Goal: Check status

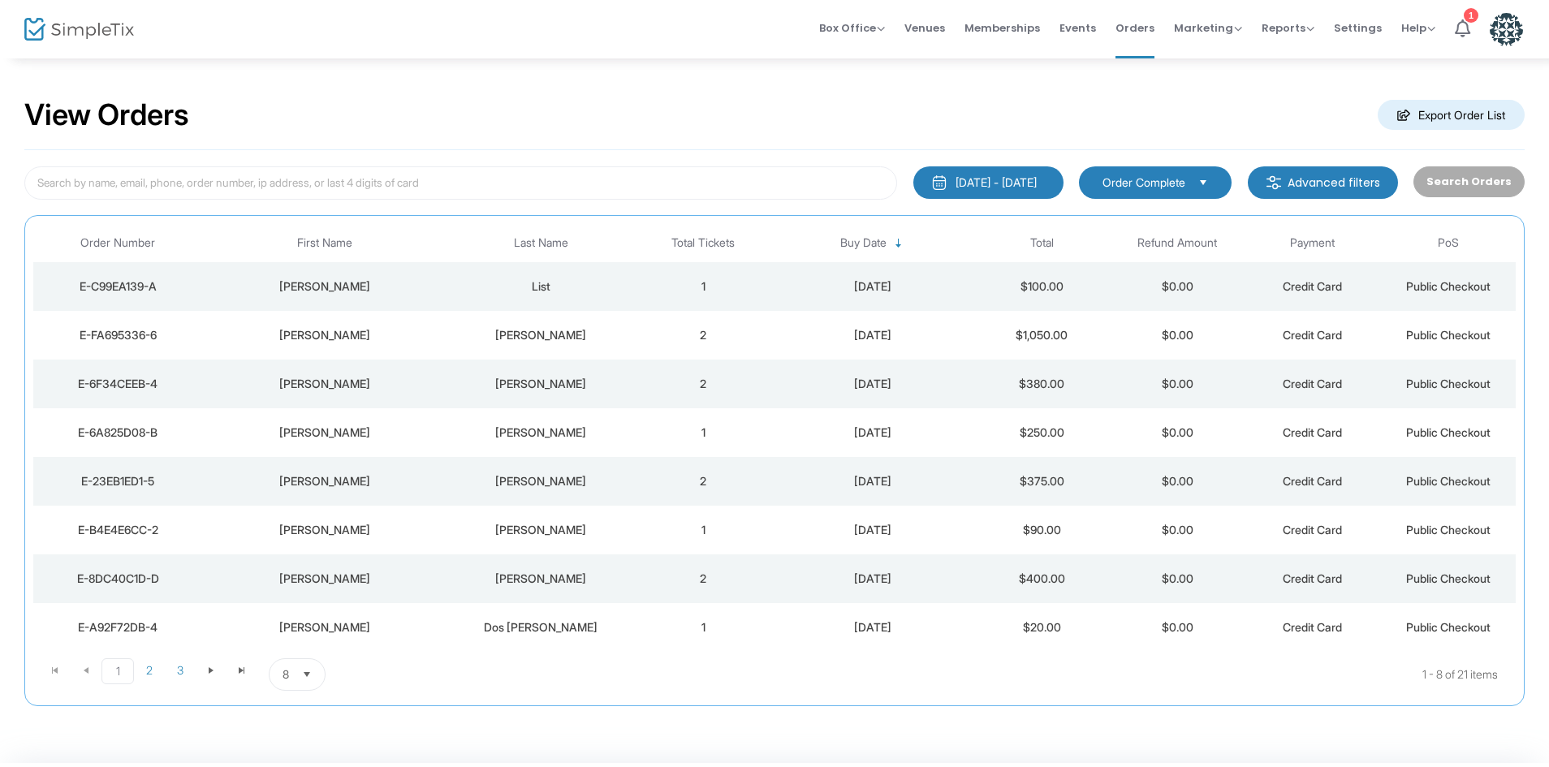
click at [574, 427] on div "[PERSON_NAME]" at bounding box center [541, 433] width 181 height 16
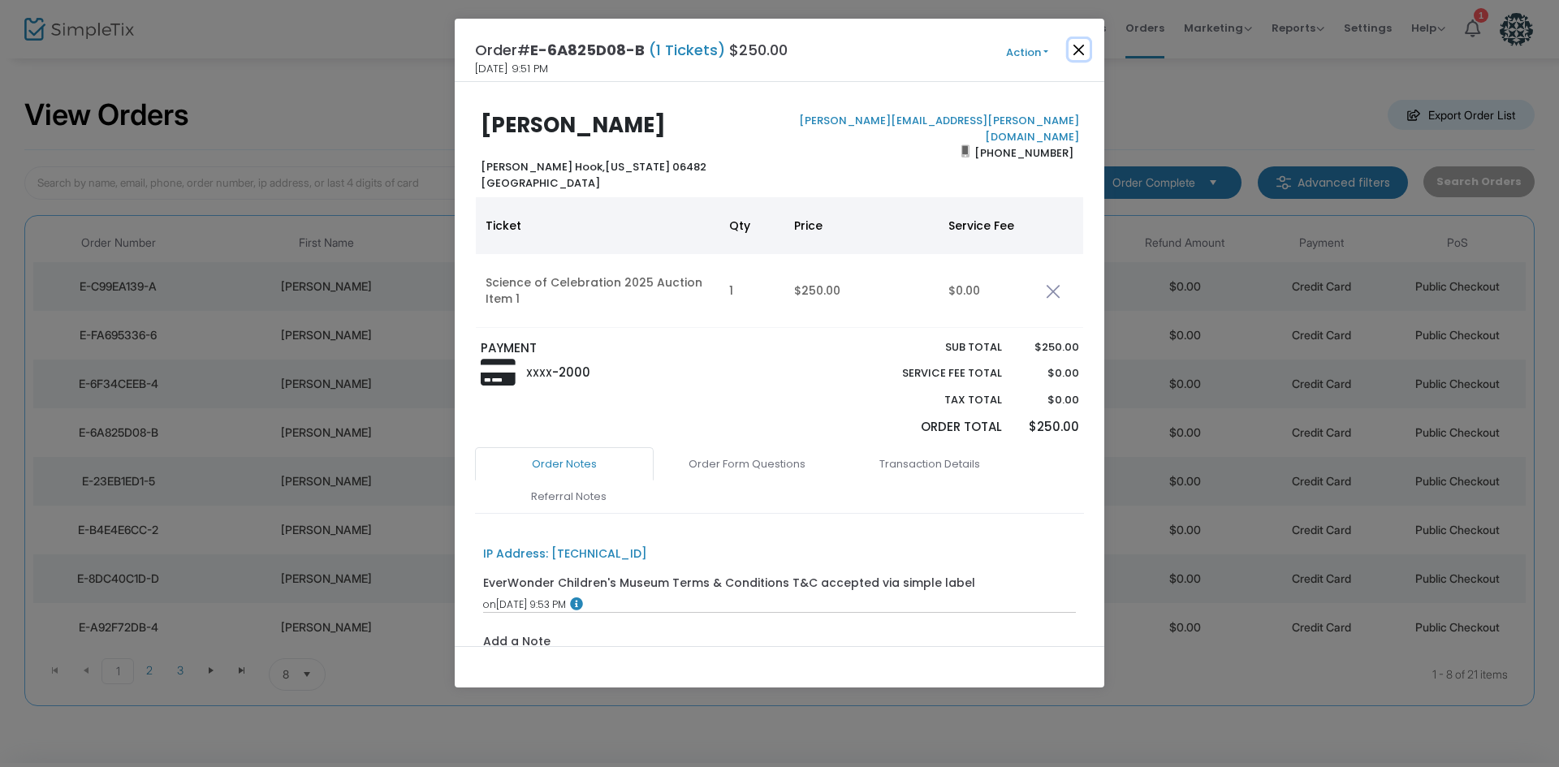
click at [1071, 45] on button "Close" at bounding box center [1079, 49] width 21 height 21
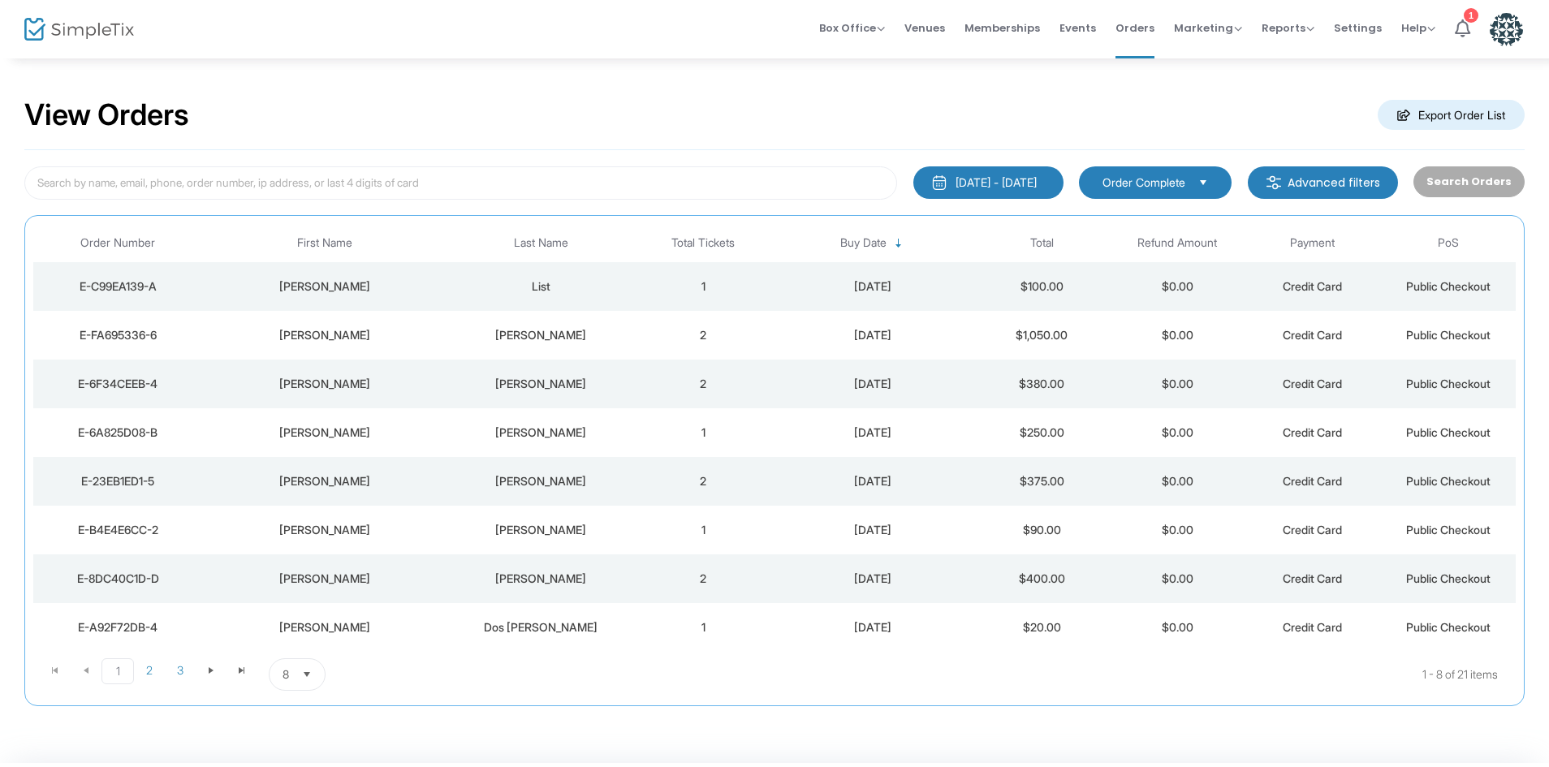
scroll to position [45, 0]
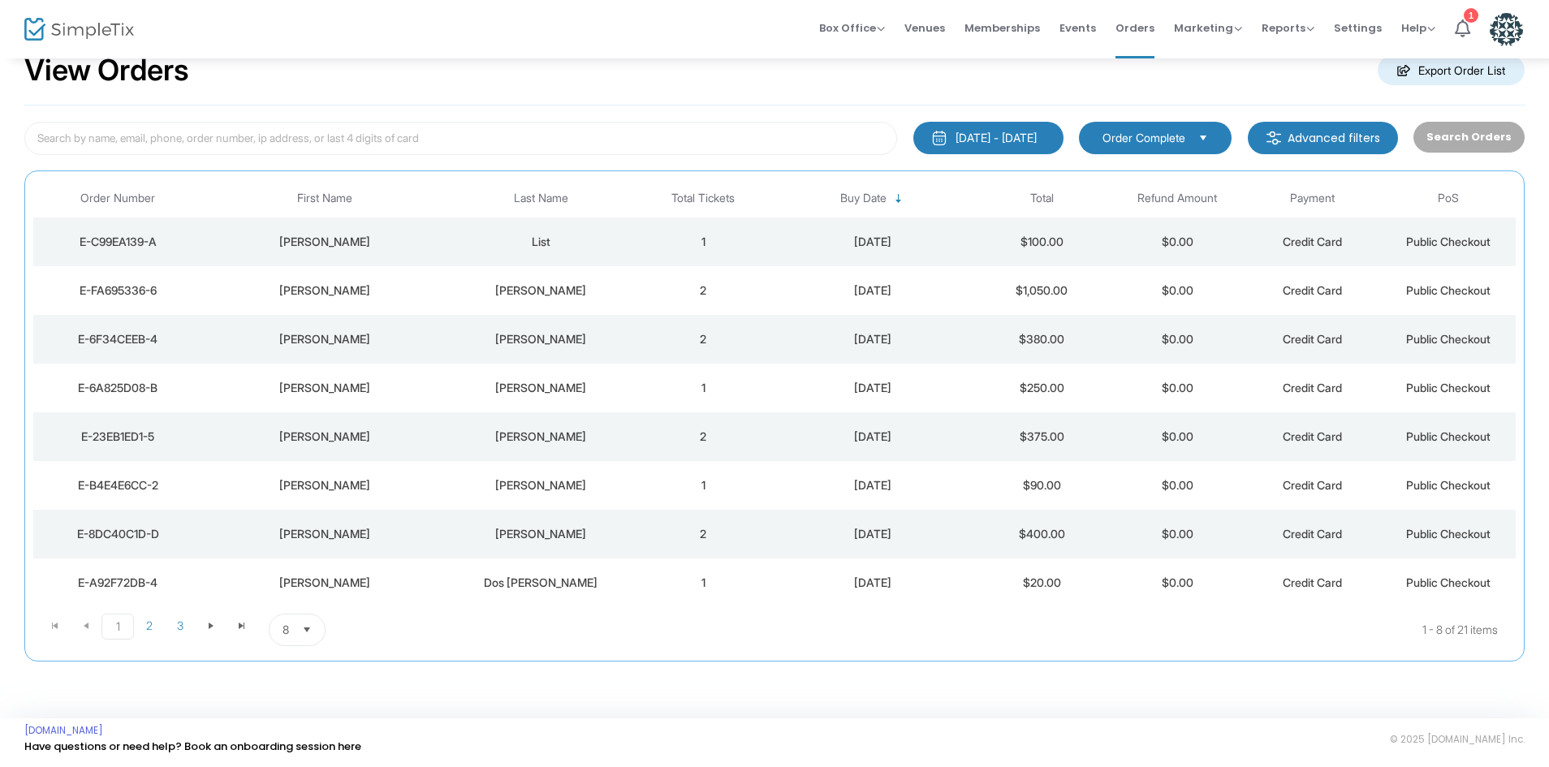
click at [956, 135] on div "[DATE] - [DATE]" at bounding box center [996, 138] width 81 height 16
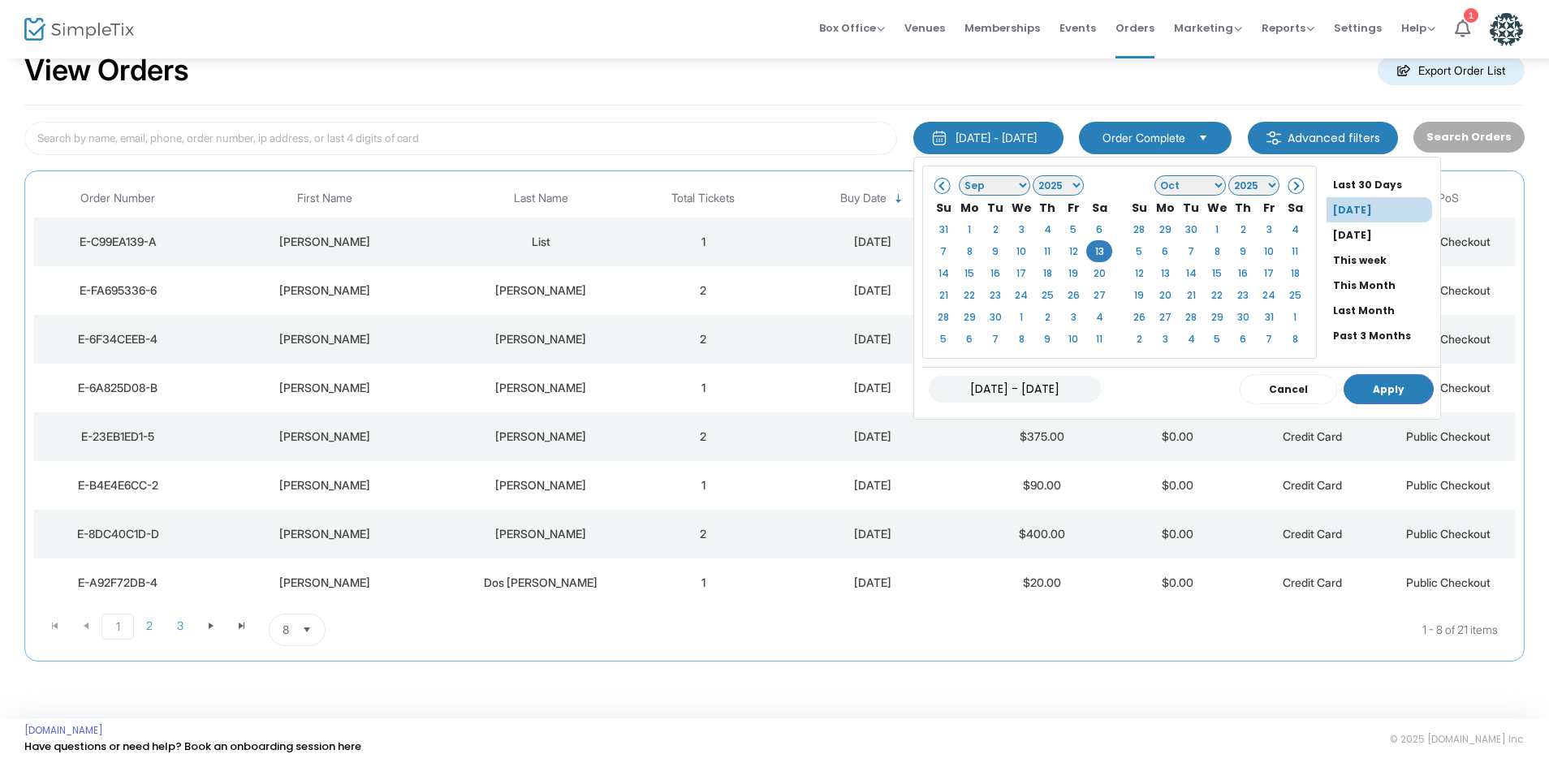
click at [297, 629] on span "Select" at bounding box center [307, 630] width 27 height 27
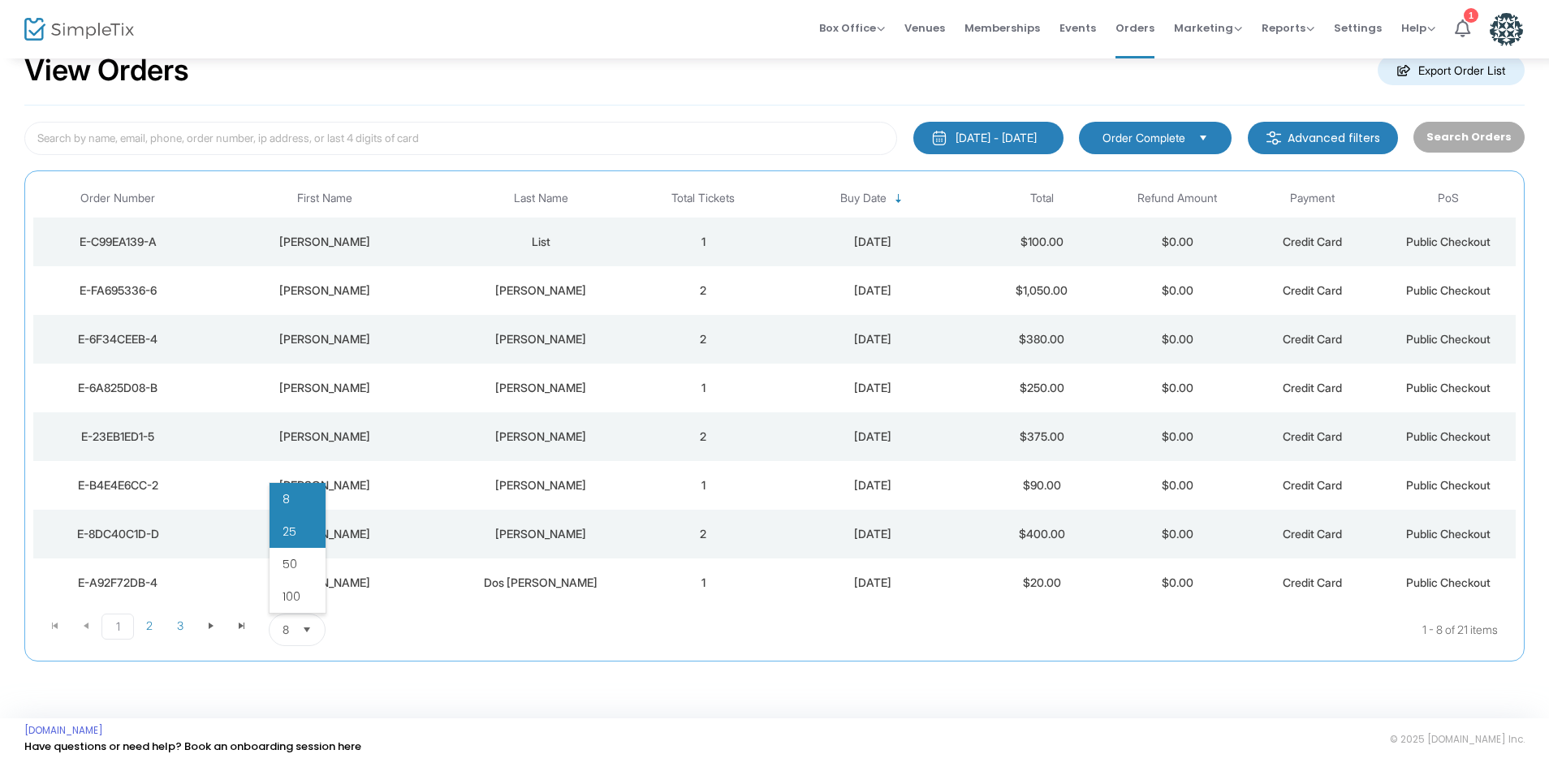
click at [316, 529] on li "25" at bounding box center [298, 532] width 56 height 32
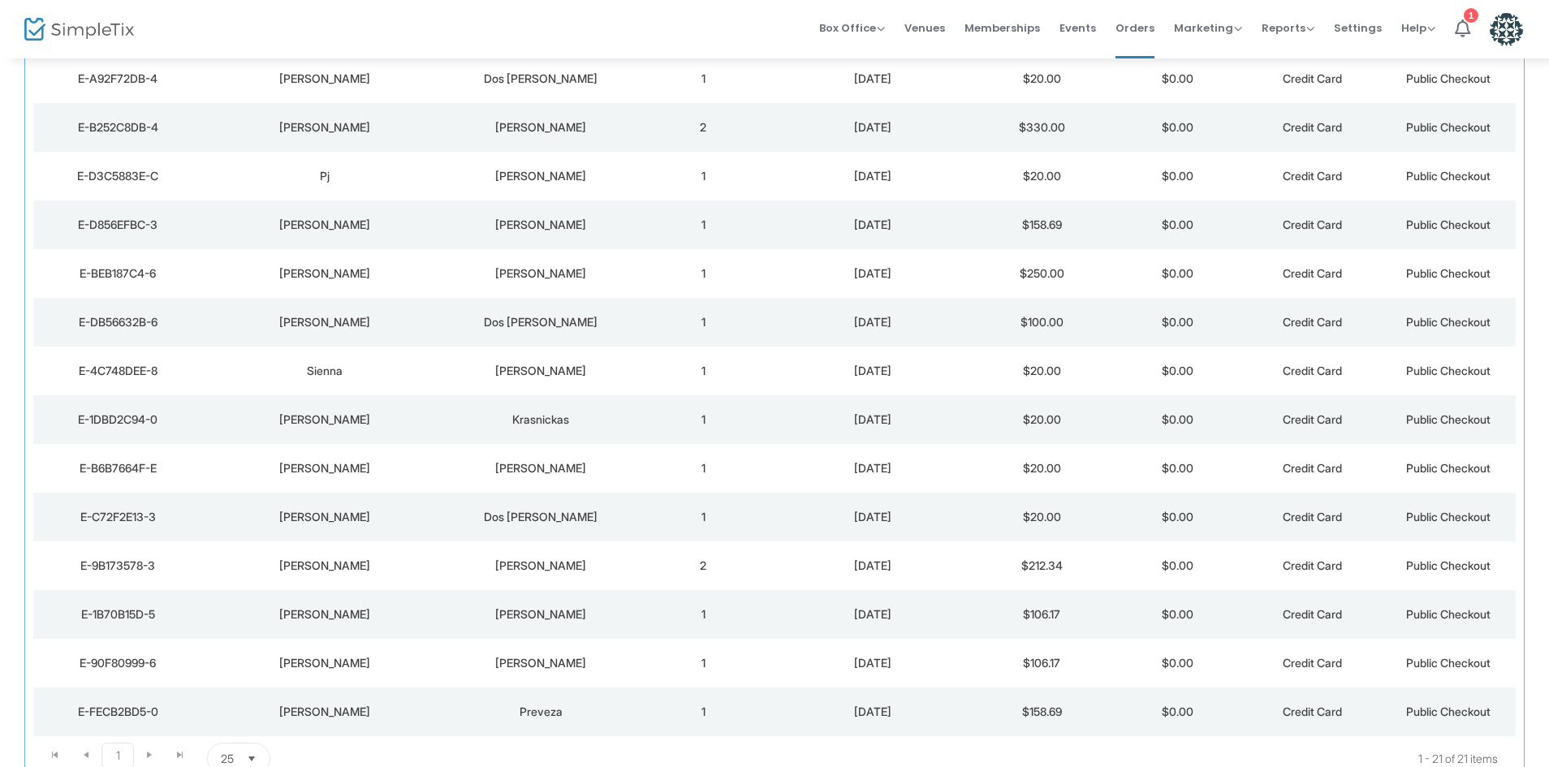
scroll to position [540, 0]
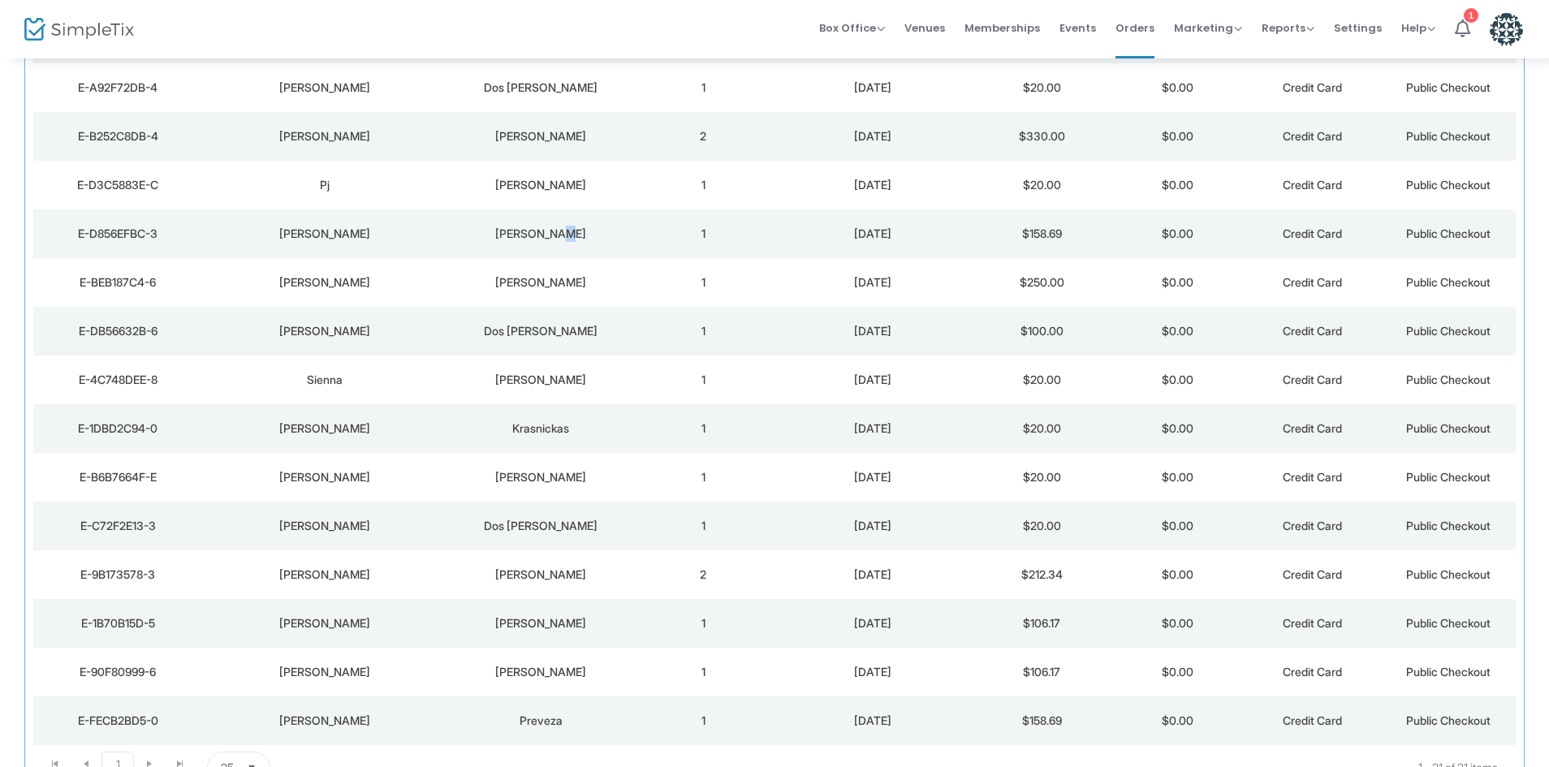
click at [569, 231] on div "[PERSON_NAME]" at bounding box center [541, 234] width 181 height 16
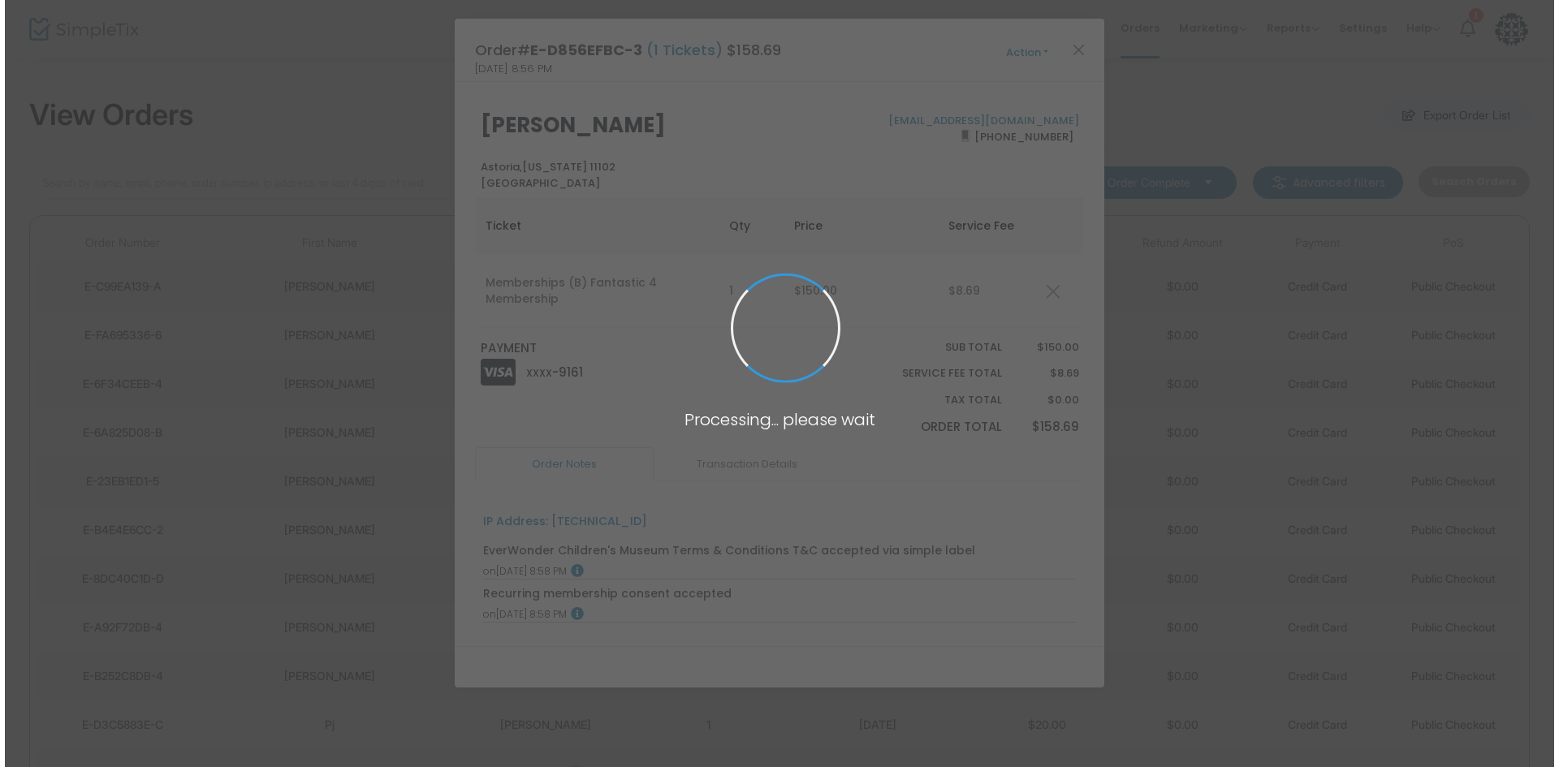
scroll to position [0, 0]
